Goal: Task Accomplishment & Management: Complete application form

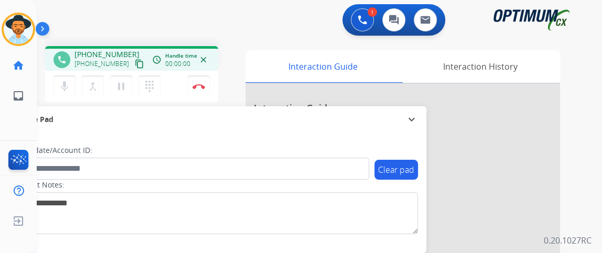
click at [135, 64] on mat-icon "content_copy" at bounding box center [139, 63] width 9 height 9
click at [135, 67] on mat-icon "content_copy" at bounding box center [139, 63] width 9 height 9
click at [207, 89] on button "Disconnect" at bounding box center [199, 87] width 22 height 22
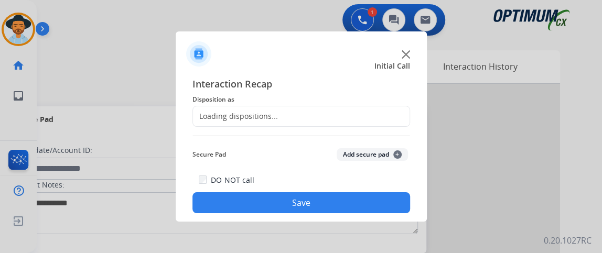
click at [357, 116] on div "Loading dispositions..." at bounding box center [302, 116] width 218 height 21
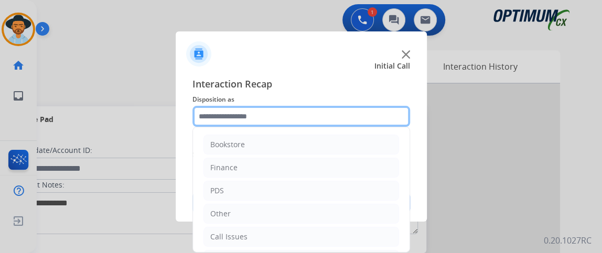
click at [357, 116] on input "text" at bounding box center [302, 116] width 218 height 21
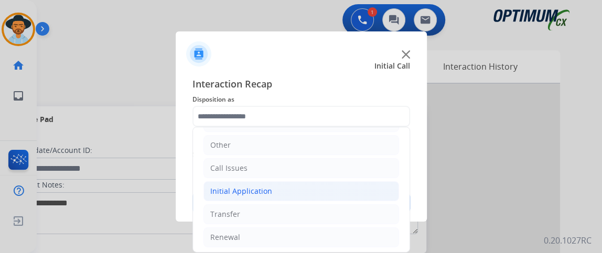
click at [375, 190] on li "Initial Application" at bounding box center [302, 192] width 196 height 20
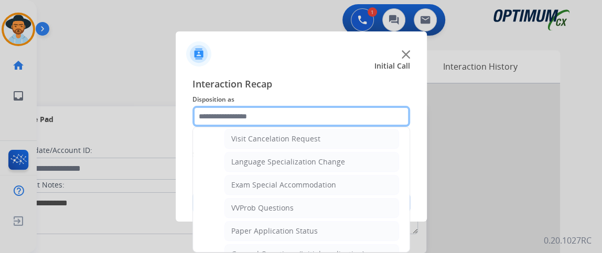
scroll to position [517, 0]
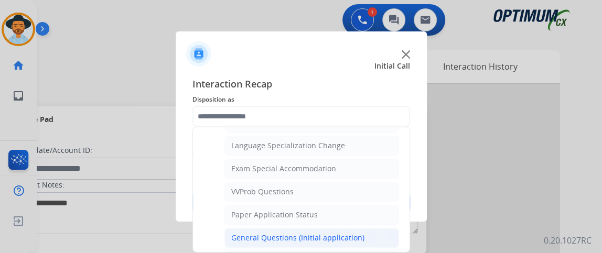
click at [378, 228] on li "General Questions (Initial application)" at bounding box center [312, 238] width 175 height 20
type input "**********"
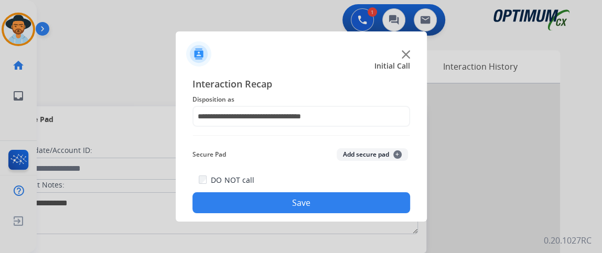
click at [374, 204] on button "Save" at bounding box center [302, 203] width 218 height 21
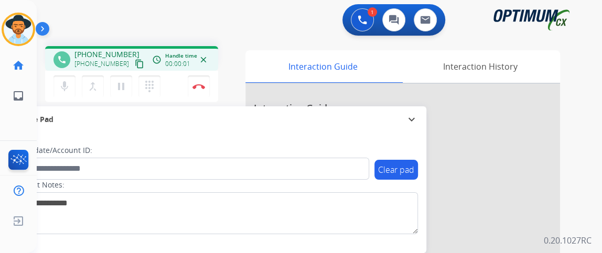
click at [135, 61] on mat-icon "content_copy" at bounding box center [139, 63] width 9 height 9
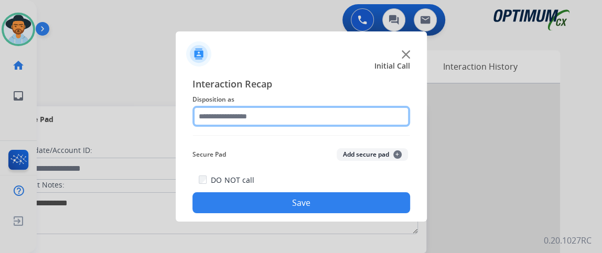
click at [290, 112] on input "text" at bounding box center [302, 116] width 218 height 21
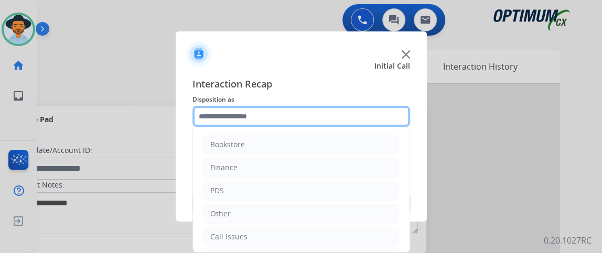
scroll to position [69, 0]
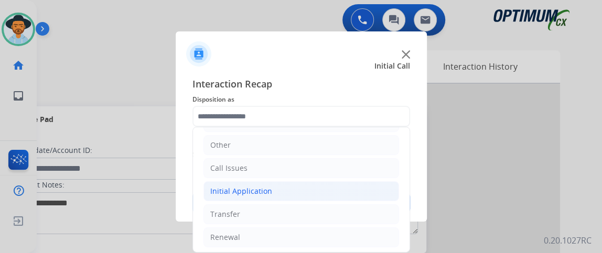
click at [350, 195] on li "Initial Application" at bounding box center [302, 192] width 196 height 20
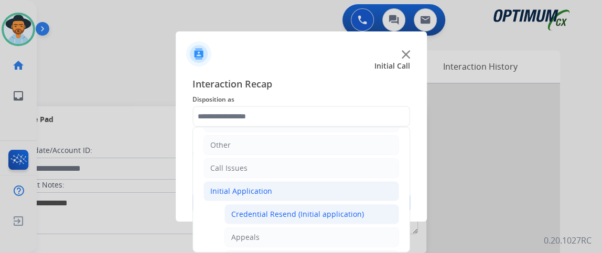
click at [343, 209] on div "Credential Resend (Initial application)" at bounding box center [297, 214] width 133 height 10
type input "**********"
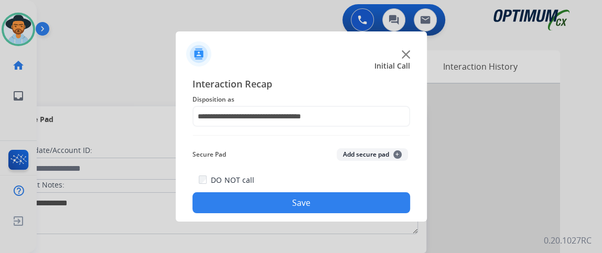
click at [343, 207] on button "Save" at bounding box center [302, 203] width 218 height 21
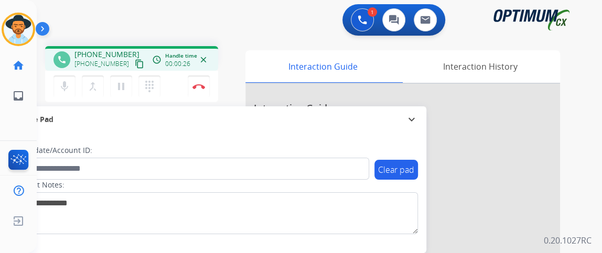
click at [132, 57] on div "[PHONE_NUMBER] [PHONE_NUMBER] content_copy" at bounding box center [110, 59] width 71 height 21
click at [135, 63] on mat-icon "content_copy" at bounding box center [139, 63] width 9 height 9
click at [67, 78] on button "mic Mute" at bounding box center [65, 87] width 22 height 22
click at [59, 81] on mat-icon "mic_off" at bounding box center [64, 86] width 13 height 13
click at [66, 91] on mat-icon "mic" at bounding box center [64, 86] width 13 height 13
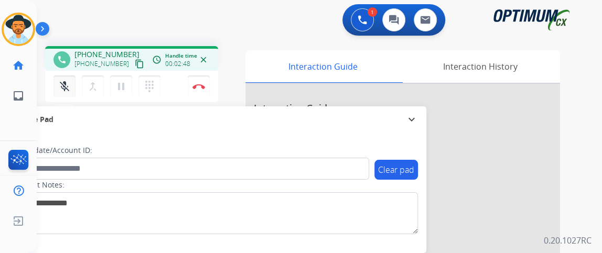
click at [66, 91] on mat-icon "mic_off" at bounding box center [64, 86] width 13 height 13
click at [193, 93] on button "Disconnect" at bounding box center [199, 87] width 22 height 22
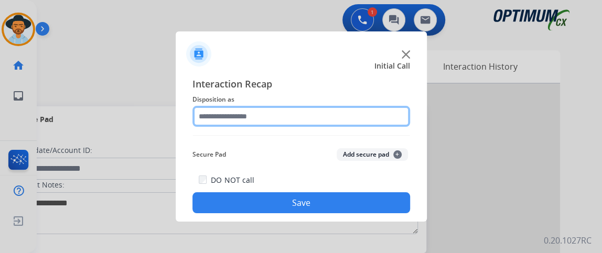
click at [311, 113] on input "text" at bounding box center [302, 116] width 218 height 21
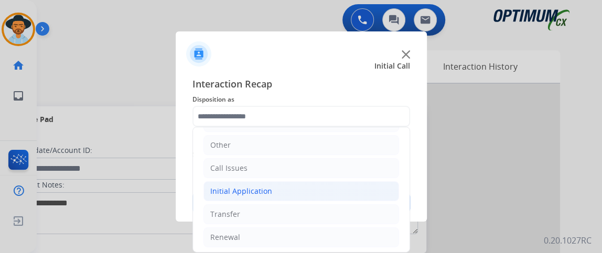
click at [338, 189] on li "Initial Application" at bounding box center [302, 192] width 196 height 20
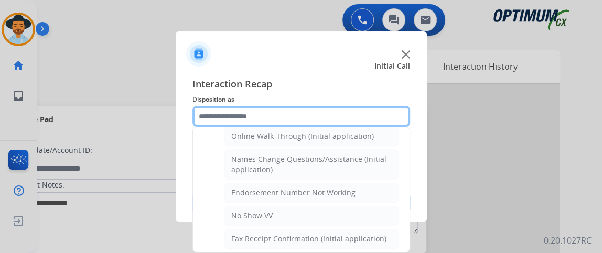
scroll to position [172, 0]
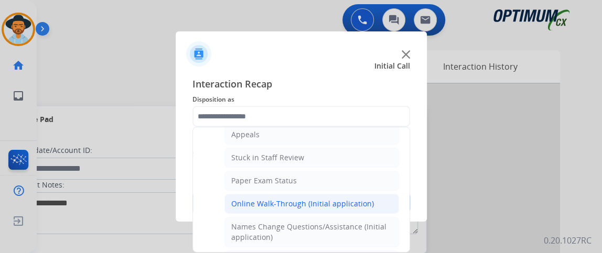
click at [358, 199] on div "Online Walk-Through (Initial application)" at bounding box center [302, 204] width 143 height 10
click at [358, 199] on button "Save" at bounding box center [302, 203] width 218 height 21
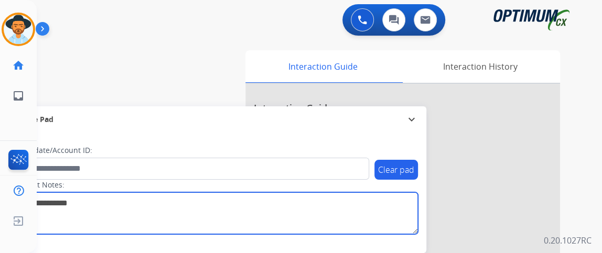
click at [358, 199] on textarea at bounding box center [215, 214] width 405 height 42
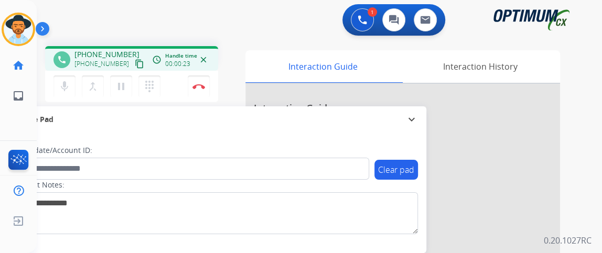
click at [135, 59] on mat-icon "content_copy" at bounding box center [139, 63] width 9 height 9
click at [135, 65] on mat-icon "content_copy" at bounding box center [139, 63] width 9 height 9
click at [57, 90] on button "mic Mute" at bounding box center [65, 87] width 22 height 22
click at [57, 90] on button "mic_off Mute" at bounding box center [65, 87] width 22 height 22
click at [204, 88] on img at bounding box center [199, 86] width 13 height 5
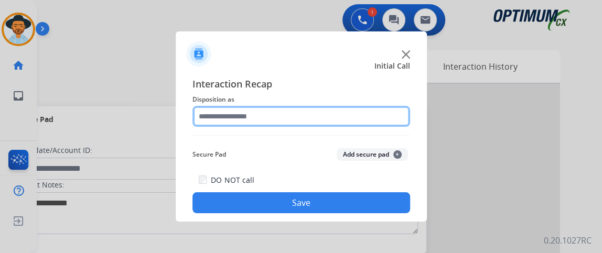
click at [307, 121] on input "text" at bounding box center [302, 116] width 218 height 21
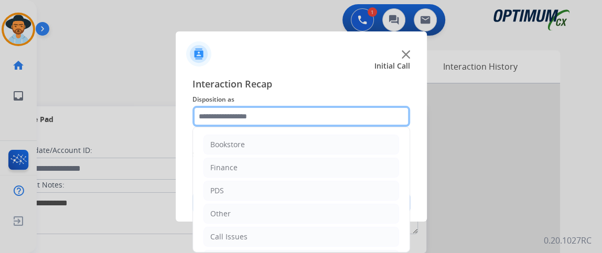
scroll to position [69, 0]
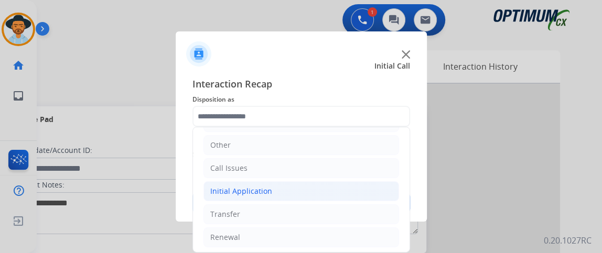
click at [360, 182] on li "Initial Application" at bounding box center [302, 192] width 196 height 20
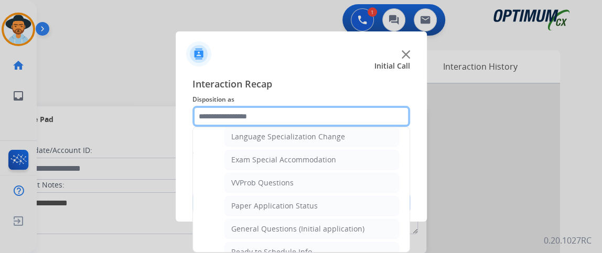
scroll to position [524, 0]
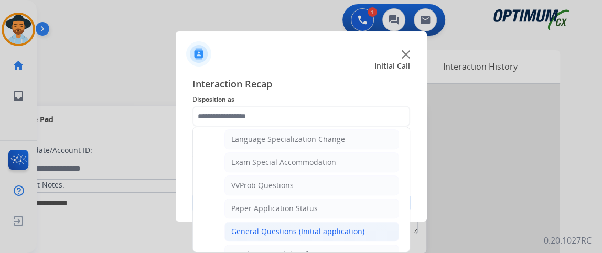
click at [373, 222] on li "General Questions (Initial application)" at bounding box center [312, 232] width 175 height 20
type input "**********"
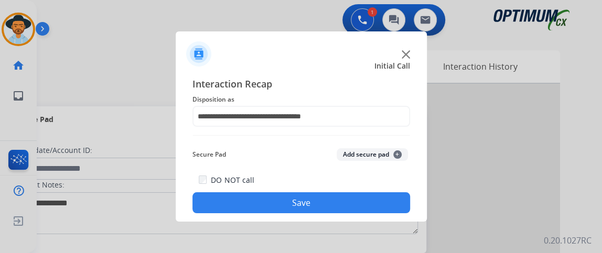
click at [369, 207] on button "Save" at bounding box center [302, 203] width 218 height 21
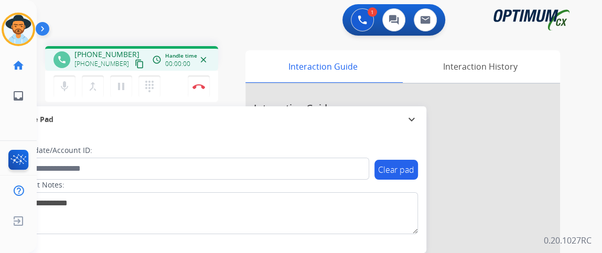
click at [127, 70] on div "phone [PHONE_NUMBER] [PHONE_NUMBER] content_copy access_time Call metrics Queue…" at bounding box center [131, 58] width 173 height 25
click at [135, 65] on mat-icon "content_copy" at bounding box center [139, 63] width 9 height 9
click at [135, 61] on mat-icon "content_copy" at bounding box center [139, 63] width 9 height 9
click at [57, 89] on button "mic Mute" at bounding box center [65, 87] width 22 height 22
click at [54, 90] on div "mic Mute merge_type Bridge pause Hold dialpad Dialpad" at bounding box center [110, 87] width 113 height 22
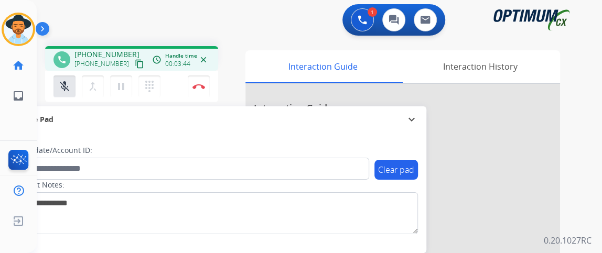
click at [53, 91] on div "mic_off Mute merge_type Bridge pause Hold dialpad Dialpad Disconnect" at bounding box center [131, 86] width 173 height 31
click at [70, 86] on mat-icon "mic_off" at bounding box center [64, 86] width 13 height 13
click at [189, 89] on button "Disconnect" at bounding box center [199, 87] width 22 height 22
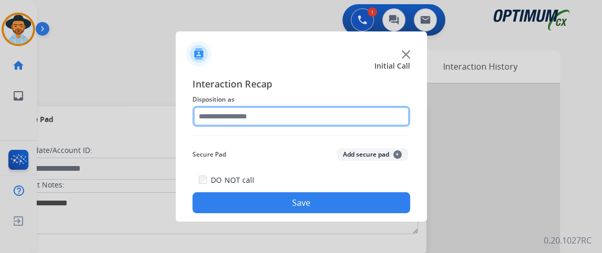
click at [277, 108] on input "text" at bounding box center [302, 116] width 218 height 21
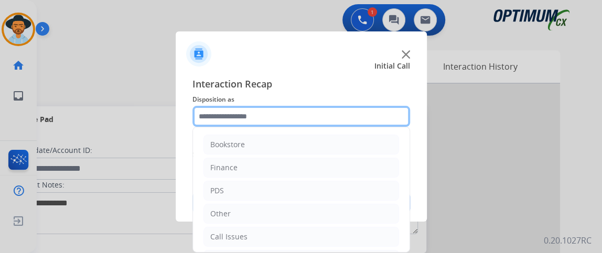
scroll to position [69, 0]
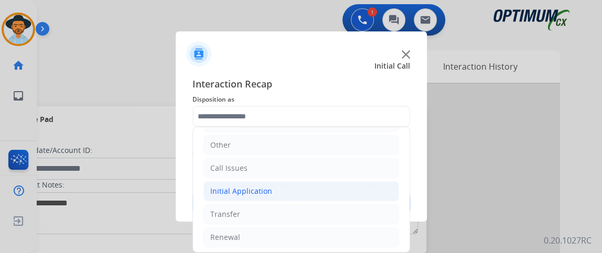
click at [351, 194] on li "Initial Application" at bounding box center [302, 192] width 196 height 20
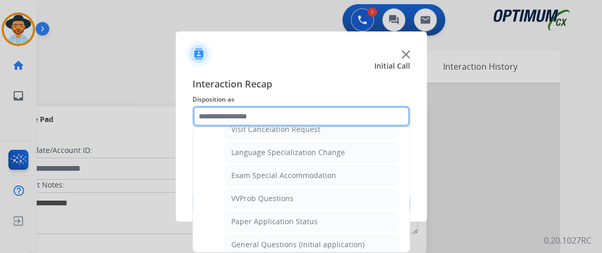
scroll to position [544, 0]
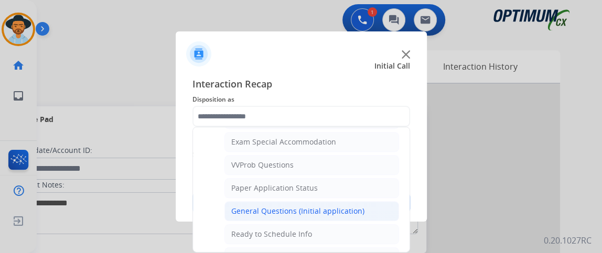
click at [374, 205] on li "General Questions (Initial application)" at bounding box center [312, 211] width 175 height 20
type input "**********"
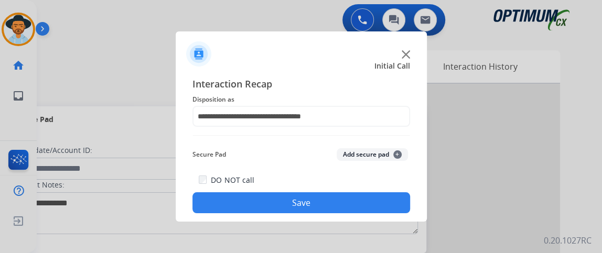
click at [374, 205] on button "Save" at bounding box center [302, 203] width 218 height 21
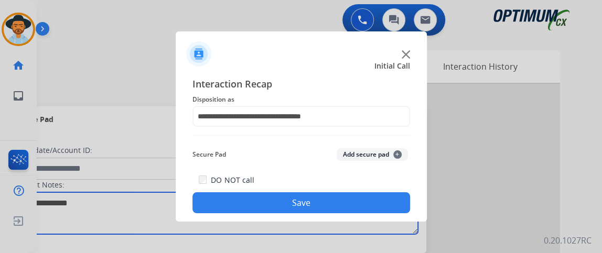
click at [373, 200] on textarea at bounding box center [215, 214] width 405 height 42
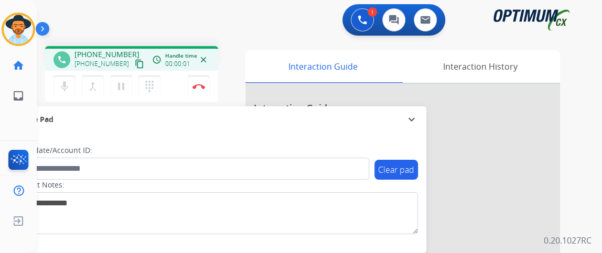
click at [133, 69] on button "content_copy" at bounding box center [139, 64] width 13 height 13
click at [61, 83] on mat-icon "mic" at bounding box center [64, 86] width 13 height 13
click at [65, 86] on mat-icon "mic_off" at bounding box center [64, 86] width 13 height 13
click at [70, 89] on mat-icon "mic" at bounding box center [64, 86] width 13 height 13
click at [66, 85] on mat-icon "mic_off" at bounding box center [64, 86] width 13 height 13
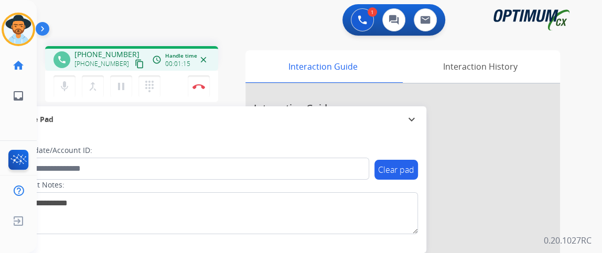
click at [272, 36] on div "1 Voice Interactions 0 Chat Interactions 0 Email Interactions" at bounding box center [313, 21] width 528 height 34
click at [66, 93] on button "mic Mute" at bounding box center [65, 87] width 22 height 22
click at [66, 92] on button "mic Mute" at bounding box center [65, 87] width 22 height 22
click at [71, 97] on button "mic_off Mute" at bounding box center [65, 87] width 22 height 22
click at [63, 81] on mat-icon "mic" at bounding box center [64, 86] width 13 height 13
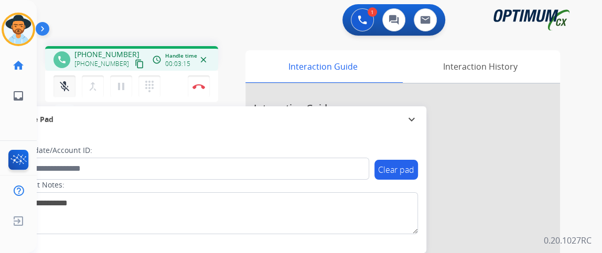
click at [63, 81] on mat-icon "mic_off" at bounding box center [64, 86] width 13 height 13
click at [68, 83] on mat-icon "mic" at bounding box center [64, 86] width 13 height 13
click at [68, 83] on mat-icon "mic_off" at bounding box center [64, 86] width 13 height 13
click at [70, 80] on button "mic Mute" at bounding box center [65, 87] width 22 height 22
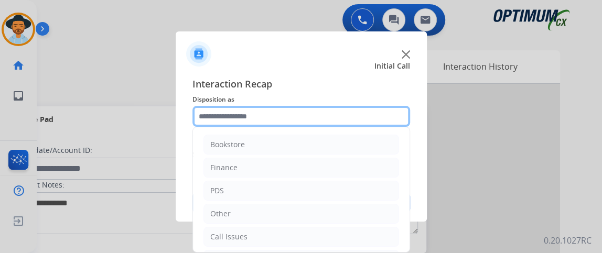
click at [334, 108] on input "text" at bounding box center [302, 116] width 218 height 21
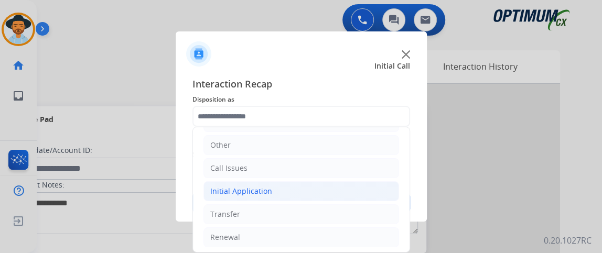
click at [356, 189] on li "Initial Application" at bounding box center [302, 192] width 196 height 20
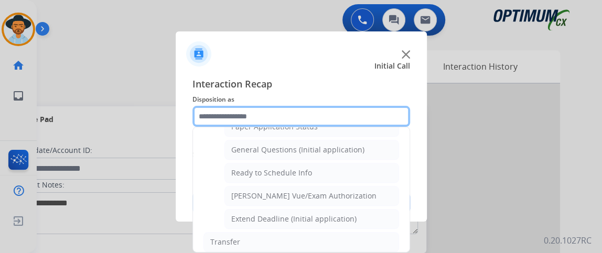
scroll to position [625, 0]
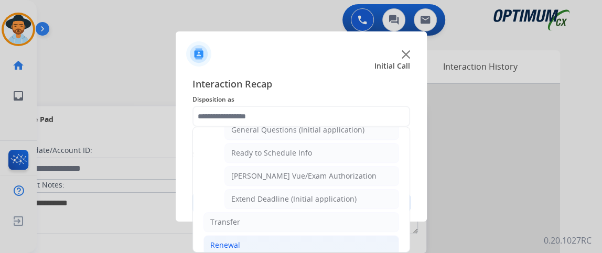
click at [381, 237] on li "Renewal" at bounding box center [302, 246] width 196 height 20
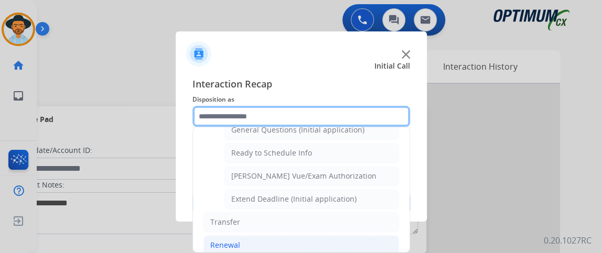
scroll to position [398, 0]
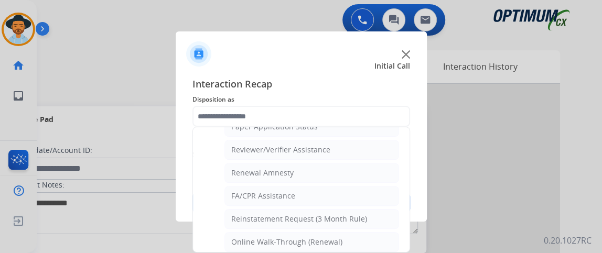
click at [344, 224] on ul "Names Change Questions/Assistance (Renewal) Extend Deadline (Renewal) Applicati…" at bounding box center [302, 87] width 196 height 331
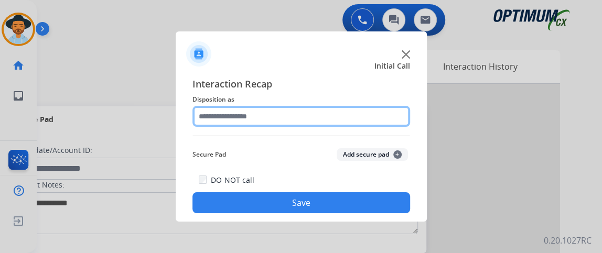
click at [340, 125] on input "text" at bounding box center [302, 116] width 218 height 21
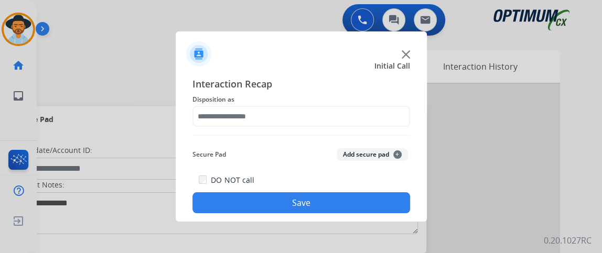
click at [403, 147] on div "Secure Pad Add secure pad +" at bounding box center [302, 154] width 218 height 21
drag, startPoint x: 390, startPoint y: 105, endPoint x: 393, endPoint y: 114, distance: 9.0
click at [393, 114] on div "Interaction Recap Disposition as Secure Pad Add secure pad + DO NOT call Save" at bounding box center [302, 145] width 218 height 137
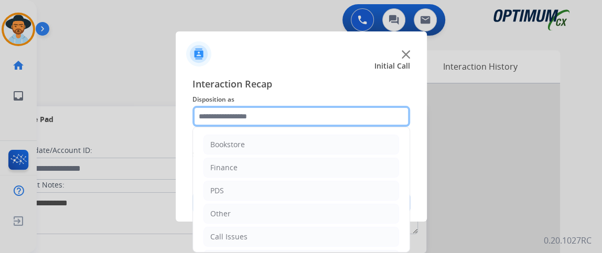
click at [393, 114] on input "text" at bounding box center [302, 116] width 218 height 21
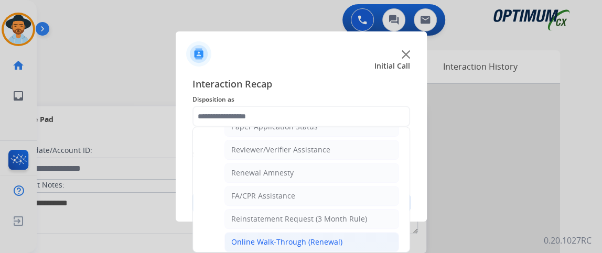
click at [383, 233] on li "Online Walk-Through (Renewal)" at bounding box center [312, 242] width 175 height 20
type input "**********"
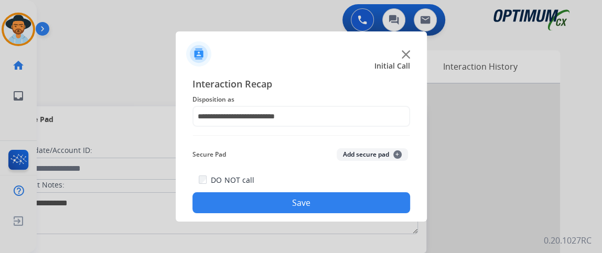
click at [384, 209] on button "Save" at bounding box center [302, 203] width 218 height 21
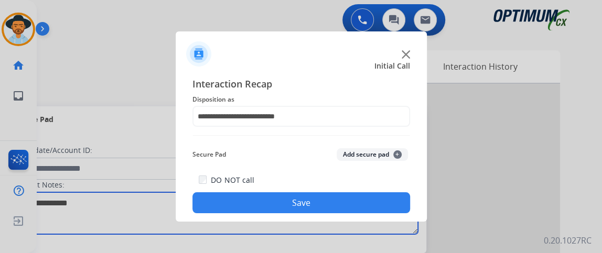
click at [384, 209] on textarea at bounding box center [215, 214] width 405 height 42
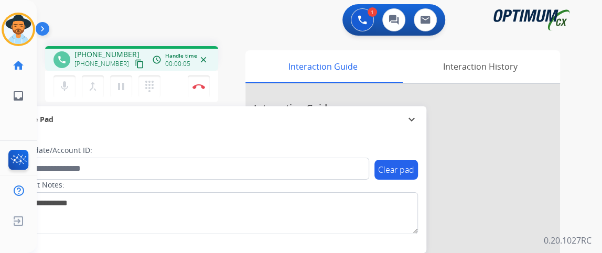
drag, startPoint x: 127, startPoint y: 57, endPoint x: 103, endPoint y: 30, distance: 35.6
click at [103, 30] on div "1 Voice Interactions 0 Chat Interactions 0 Email Interactions" at bounding box center [313, 21] width 528 height 34
click at [135, 63] on mat-icon "content_copy" at bounding box center [139, 63] width 9 height 9
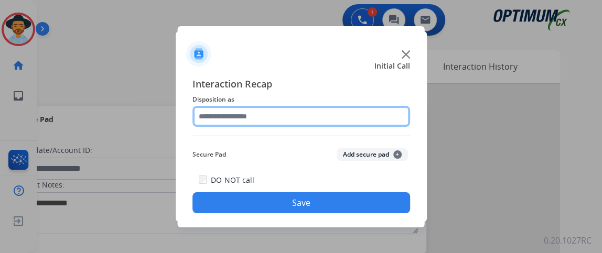
click at [247, 108] on input "text" at bounding box center [302, 116] width 218 height 21
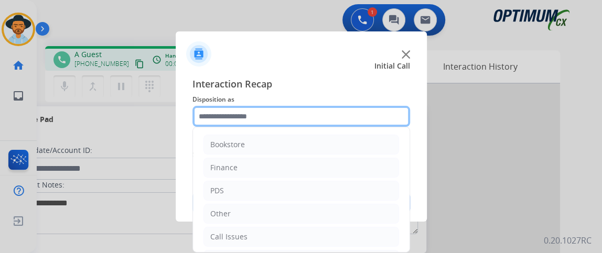
scroll to position [69, 0]
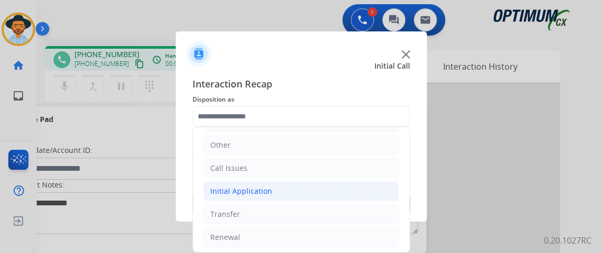
click at [324, 191] on li "Initial Application" at bounding box center [302, 192] width 196 height 20
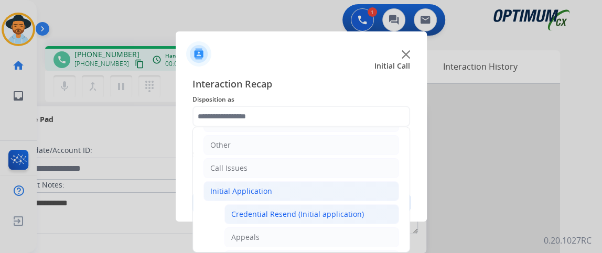
click at [325, 210] on div "Credential Resend (Initial application)" at bounding box center [297, 214] width 133 height 10
type input "**********"
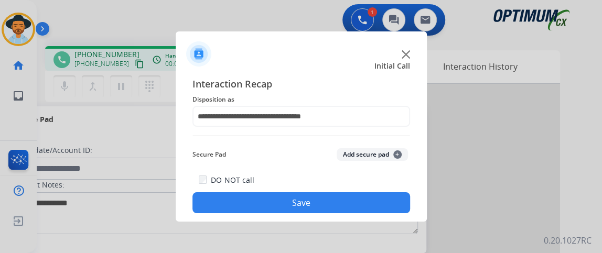
click at [325, 210] on button "Save" at bounding box center [302, 203] width 218 height 21
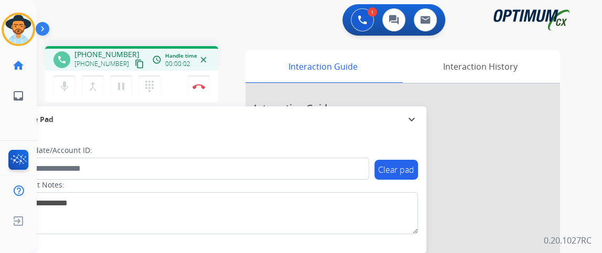
click at [133, 58] on button "content_copy" at bounding box center [139, 64] width 13 height 13
